Goal: Task Accomplishment & Management: Manage account settings

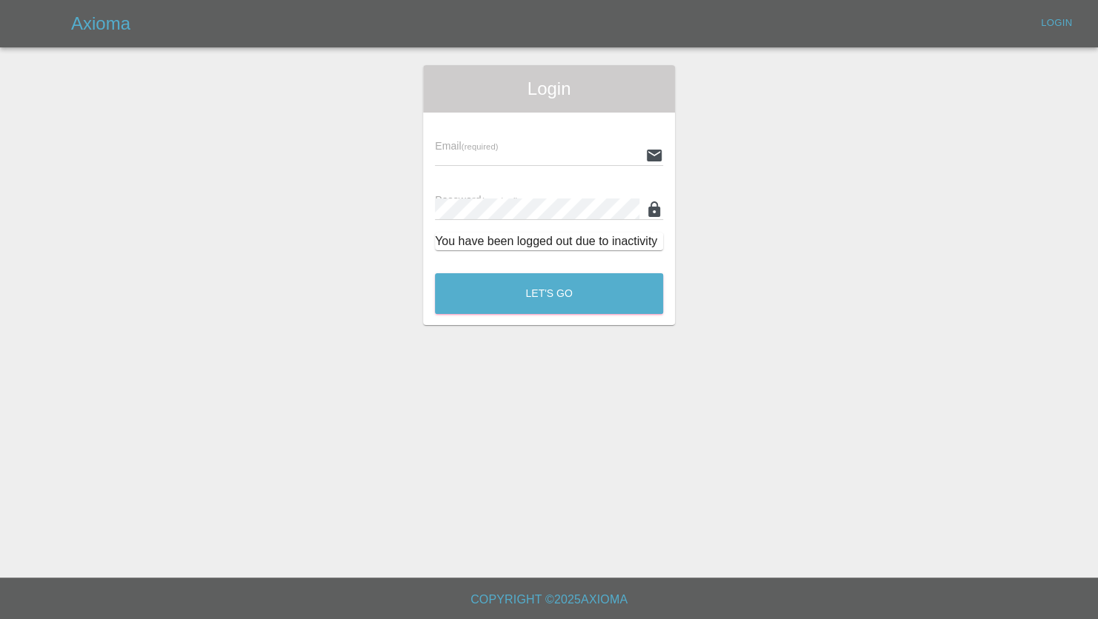
type input "[PERSON_NAME][EMAIL_ADDRESS][PERSON_NAME][DOMAIN_NAME]"
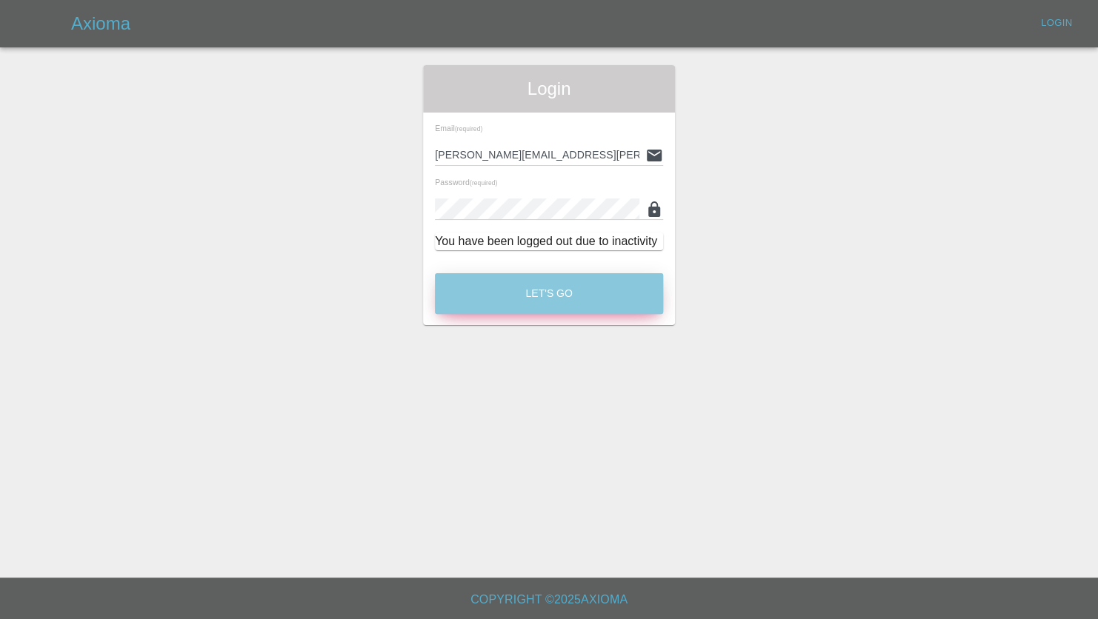
click at [570, 301] on button "Let's Go" at bounding box center [549, 293] width 228 height 41
